Goal: Check status

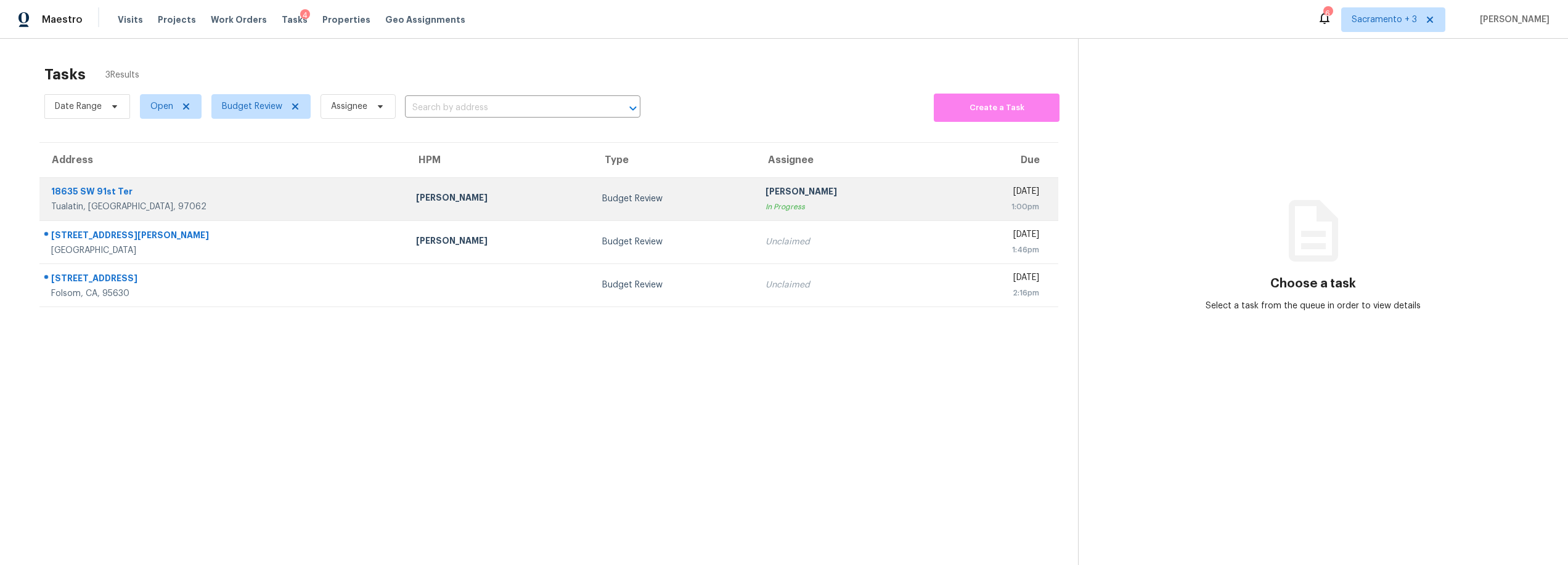
click at [88, 191] on div "18635 SW 91st Ter" at bounding box center [223, 193] width 345 height 16
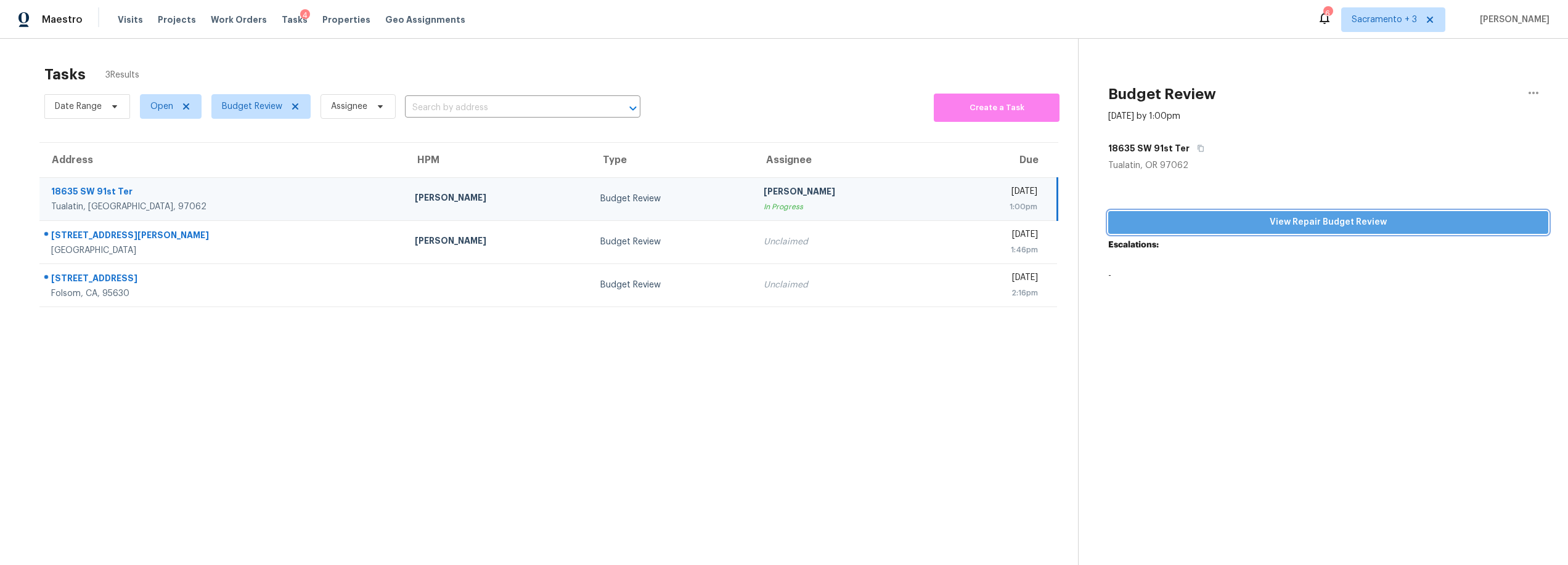
click at [1229, 225] on span "View Repair Budget Review" at bounding box center [1328, 223] width 421 height 16
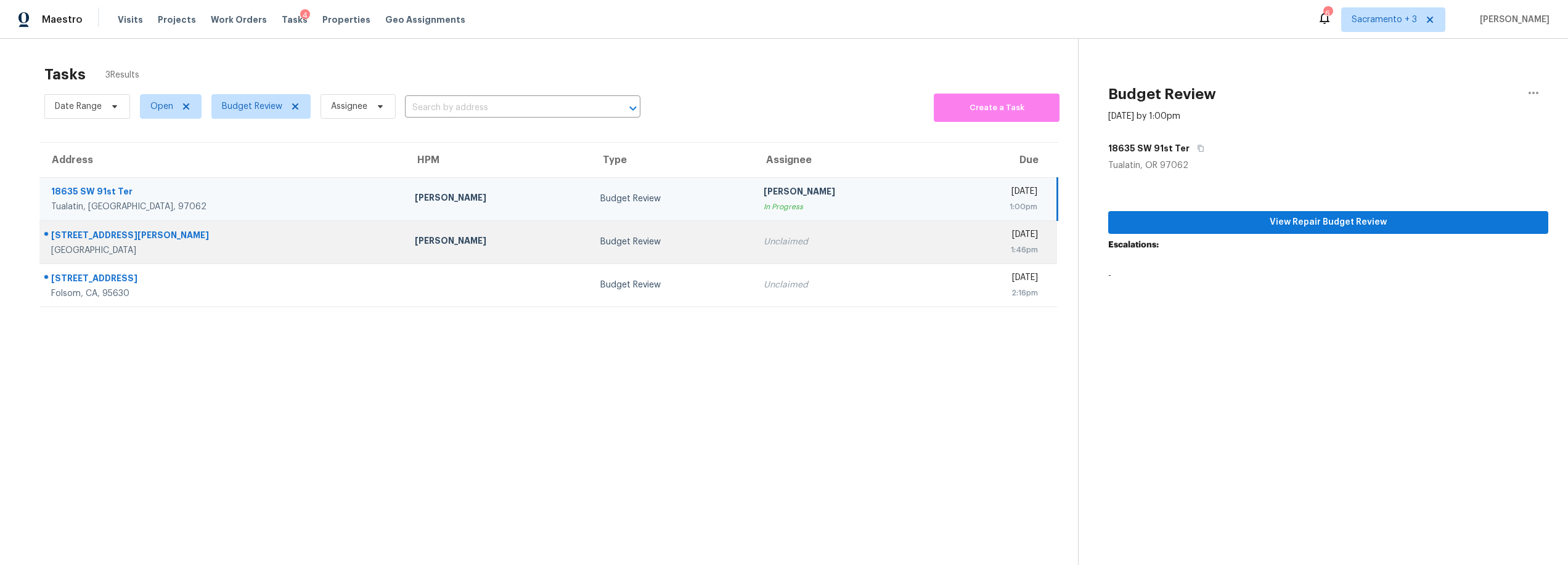
click at [131, 237] on div "[STREET_ADDRESS][PERSON_NAME]" at bounding box center [222, 237] width 344 height 16
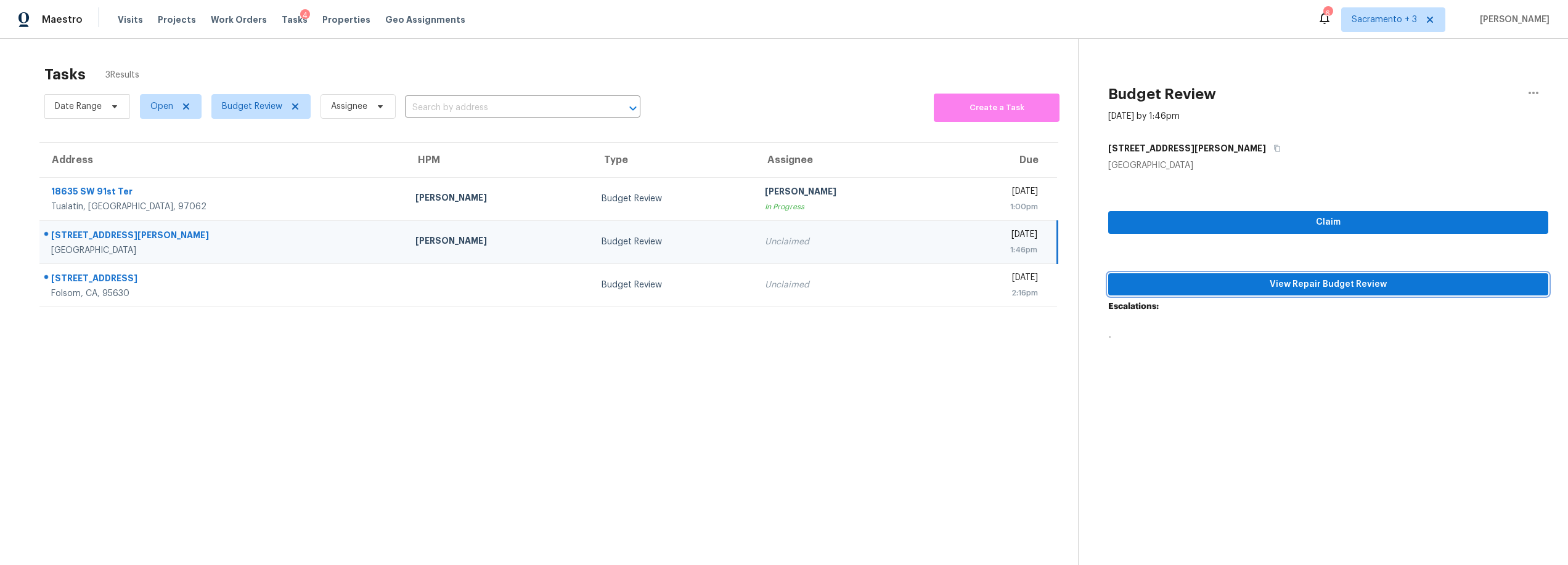
click at [1325, 286] on span "View Repair Budget Review" at bounding box center [1328, 285] width 421 height 16
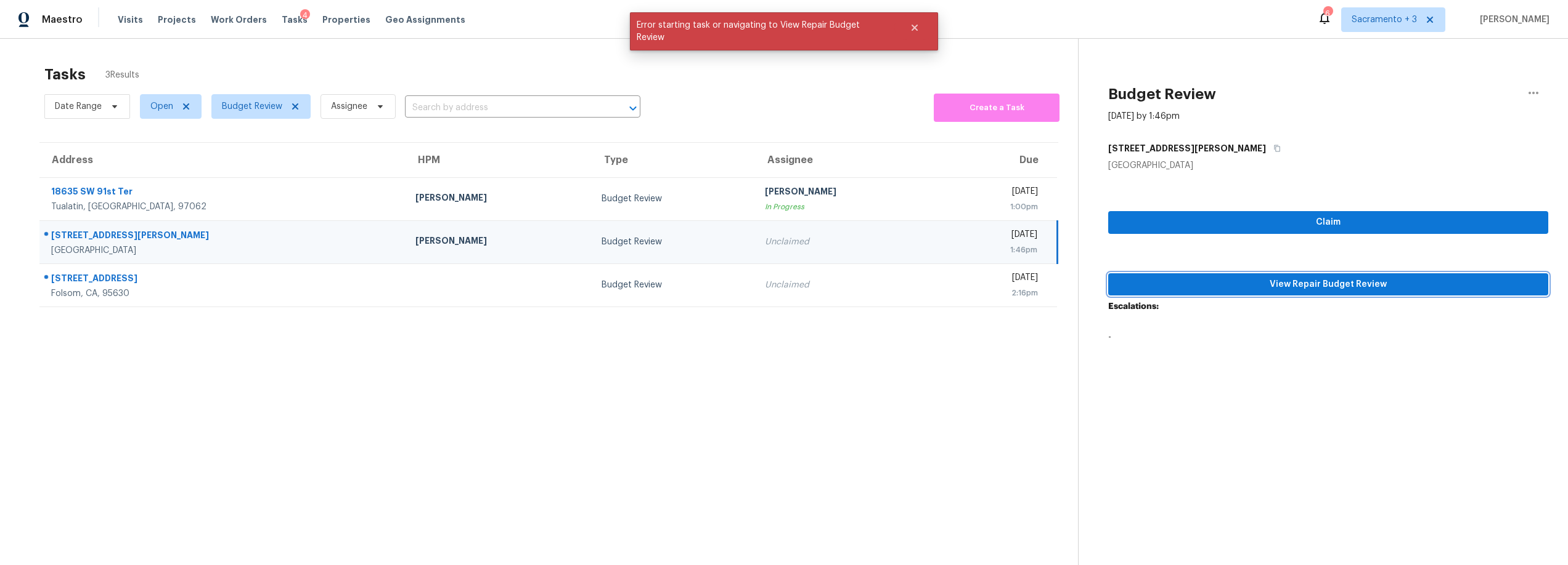
click at [1314, 285] on span "View Repair Budget Review" at bounding box center [1328, 285] width 421 height 16
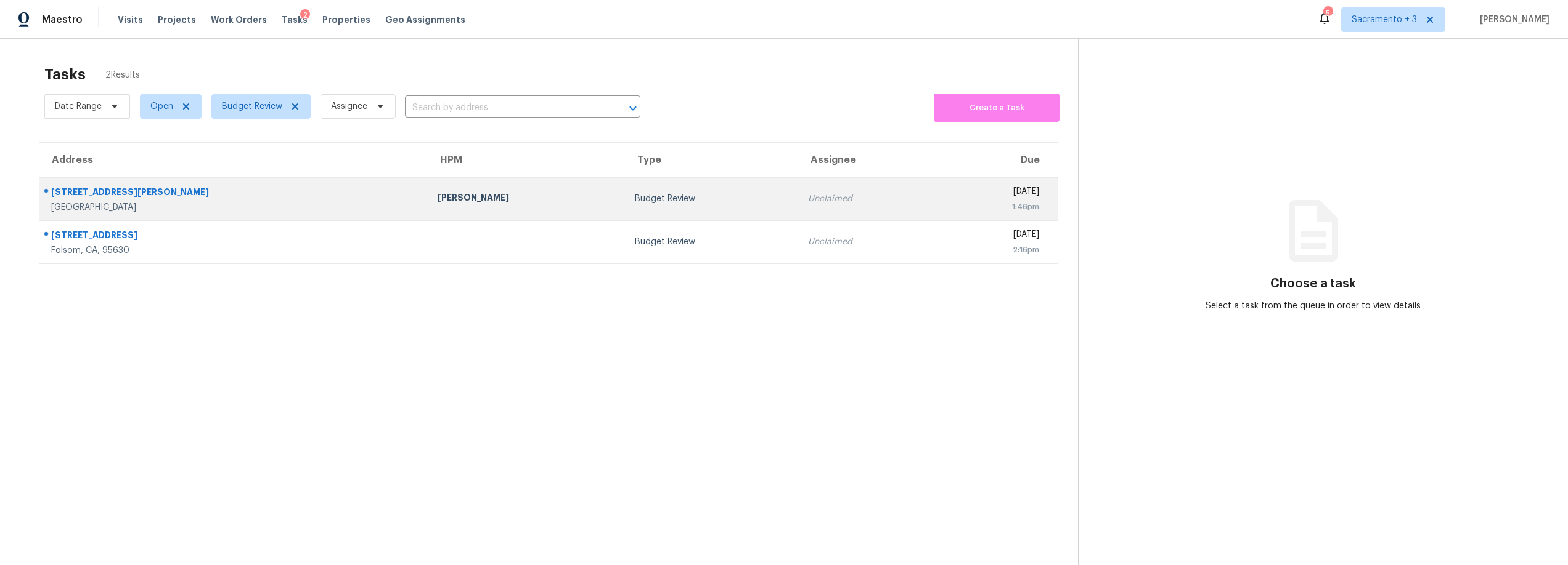
click at [124, 208] on div "[GEOGRAPHIC_DATA]" at bounding box center [234, 208] width 366 height 12
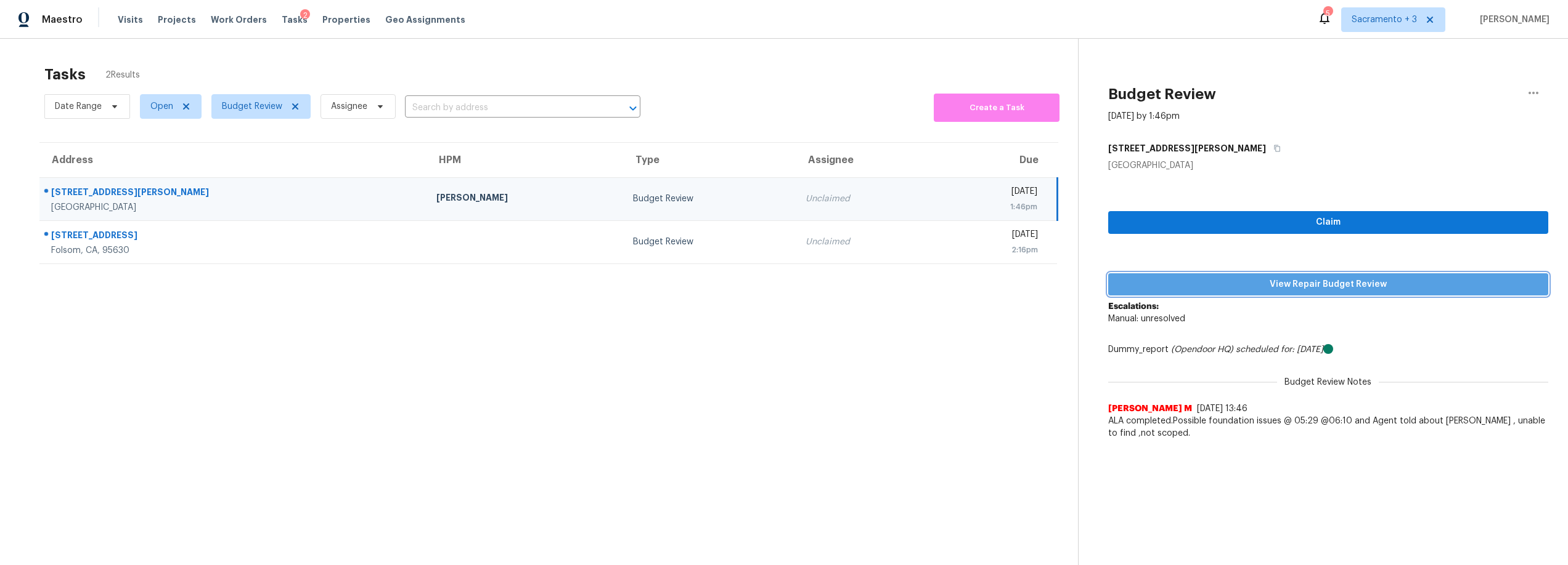
click at [1409, 288] on span "View Repair Budget Review" at bounding box center [1328, 285] width 421 height 16
